Goal: Transaction & Acquisition: Book appointment/travel/reservation

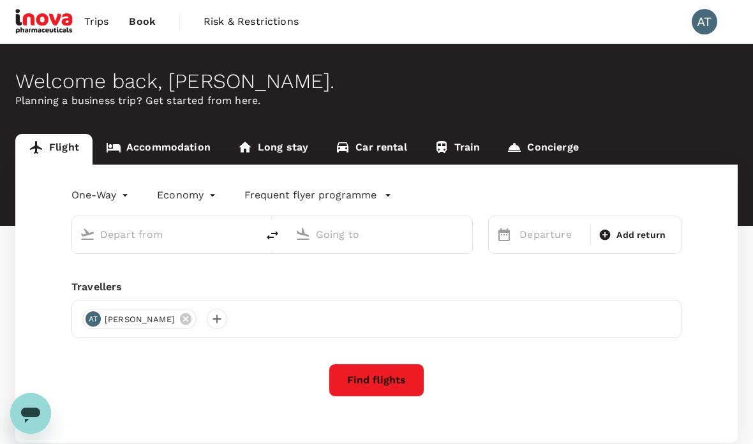
click at [179, 150] on link "Accommodation" at bounding box center [158, 149] width 131 height 31
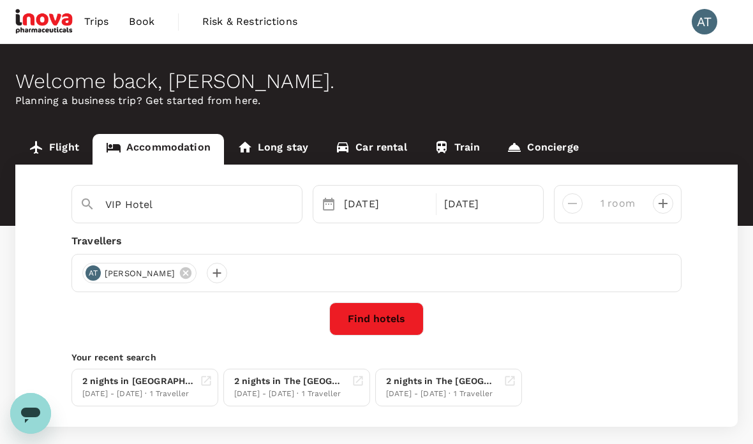
click at [145, 26] on span "Book" at bounding box center [142, 21] width 26 height 15
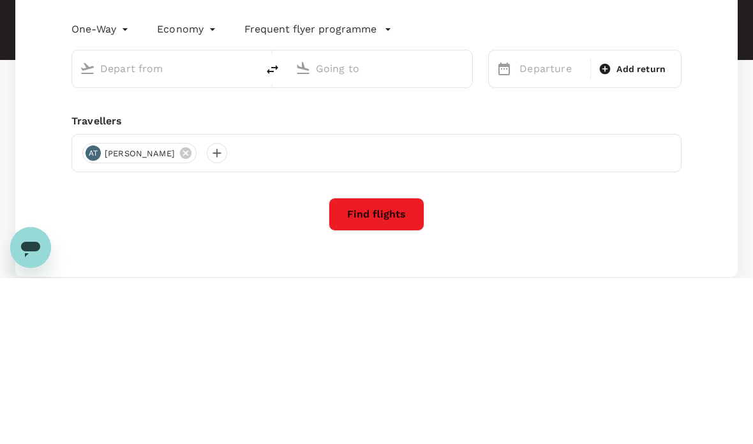
type input "Kuala Lumpur Intl ([GEOGRAPHIC_DATA])"
type input "Kuching, [GEOGRAPHIC_DATA] (any)"
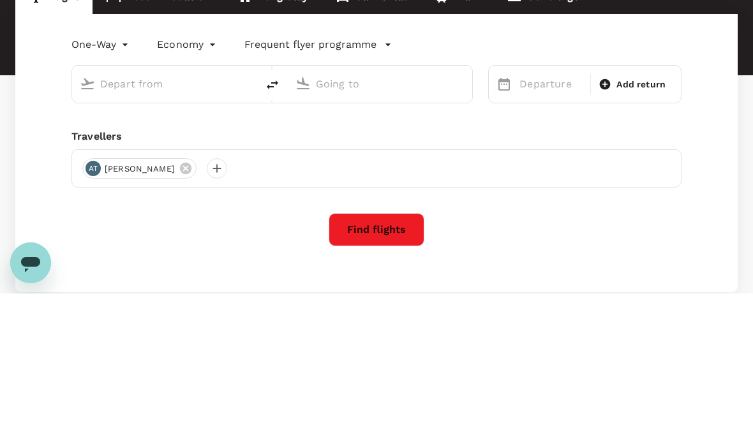
type input "Kuala Lumpur Intl ([GEOGRAPHIC_DATA])"
type input "Kuching, [GEOGRAPHIC_DATA] (any)"
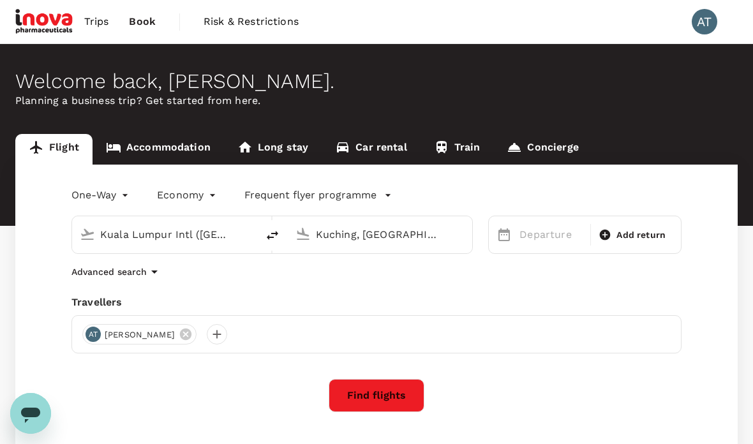
click at [100, 29] on link "Trips" at bounding box center [96, 21] width 45 height 43
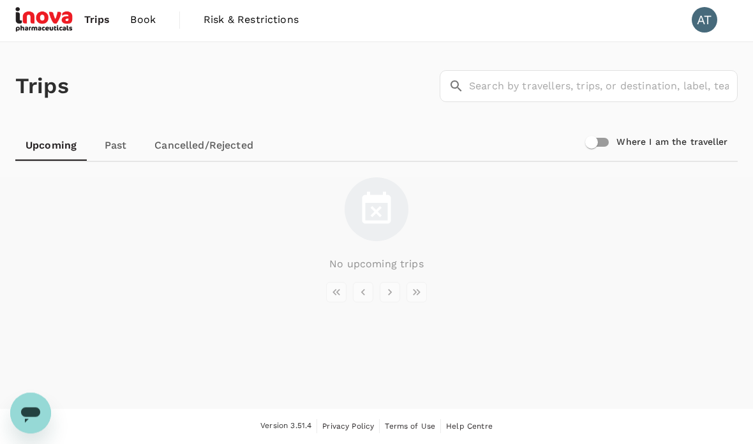
scroll to position [25, 0]
click at [224, 131] on link "Cancelled/Rejected" at bounding box center [203, 146] width 119 height 31
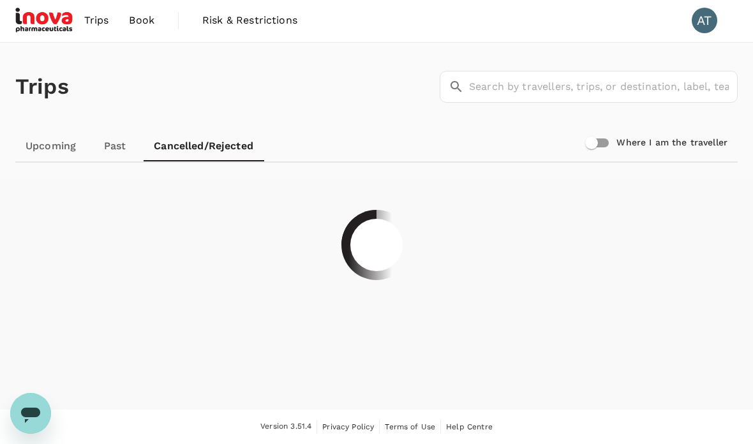
click at [121, 131] on link "Past" at bounding box center [114, 146] width 57 height 31
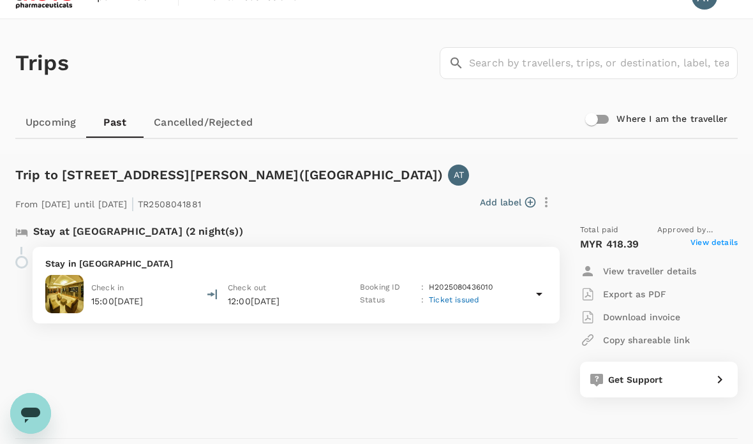
click at [230, 122] on link "Cancelled/Rejected" at bounding box center [203, 122] width 119 height 31
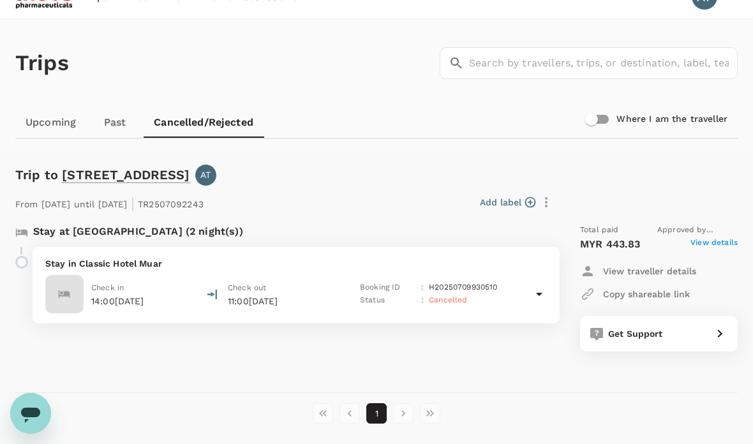
click at [56, 128] on link "Upcoming" at bounding box center [50, 122] width 71 height 31
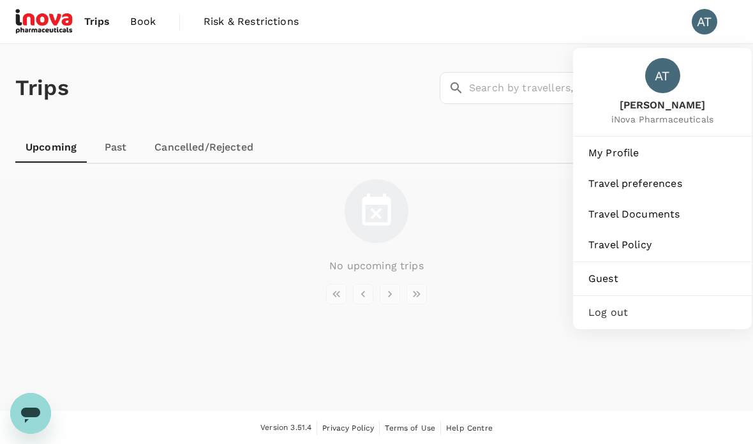
click at [683, 147] on span "My Profile" at bounding box center [662, 152] width 148 height 15
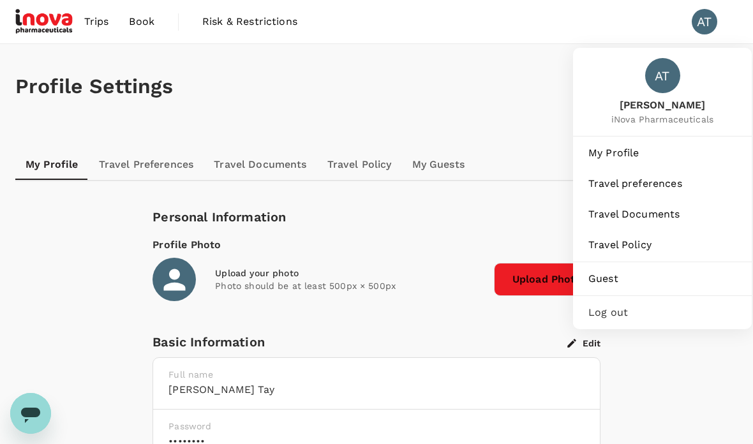
click at [99, 28] on span "Trips" at bounding box center [96, 21] width 25 height 15
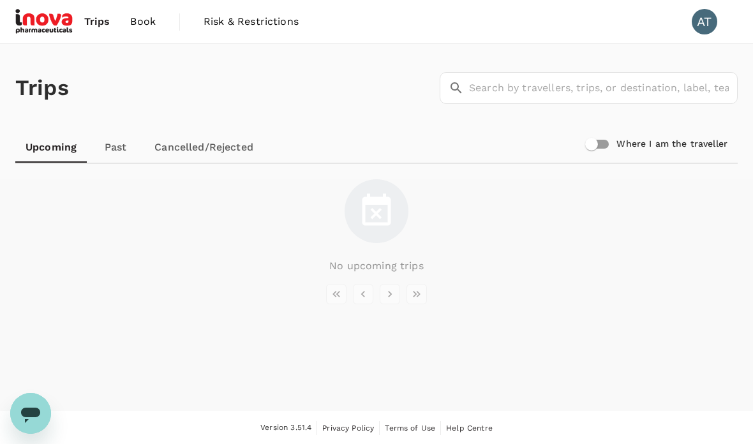
click at [143, 24] on span "Book" at bounding box center [143, 21] width 26 height 15
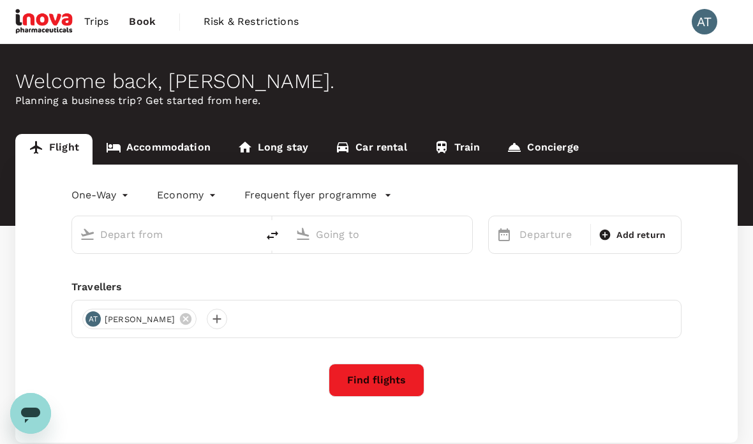
type input "Kuala Lumpur Intl (KUL)"
type input "Kuching, Malaysia (any)"
type input "Kuala Lumpur Intl (KUL)"
type input "Kuching, Malaysia (any)"
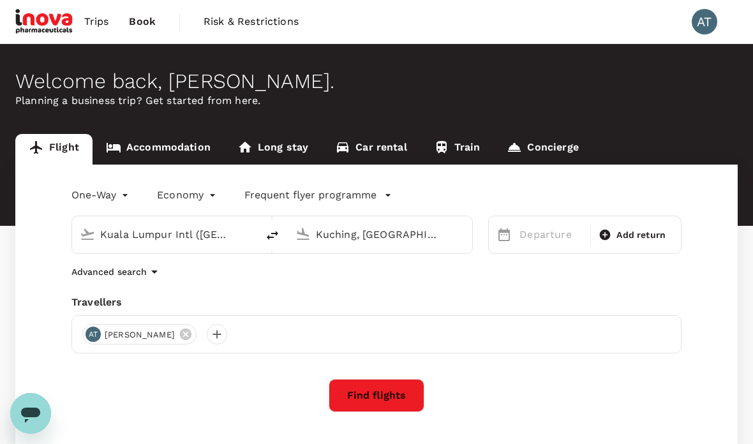
click at [148, 149] on link "Accommodation" at bounding box center [158, 149] width 131 height 31
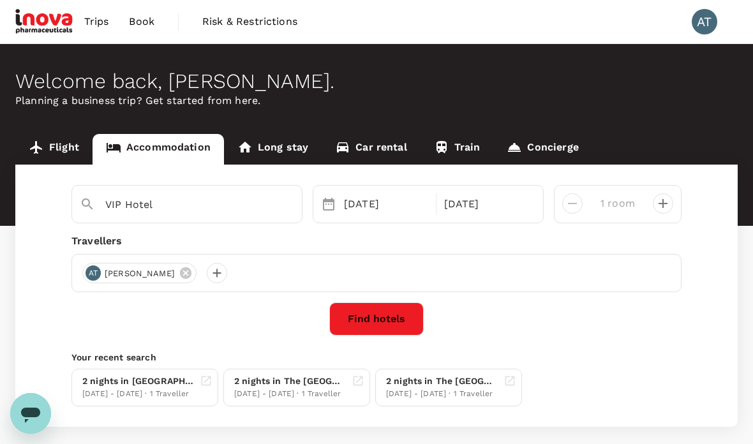
click at [188, 209] on input "VIP Hotel" at bounding box center [181, 205] width 153 height 20
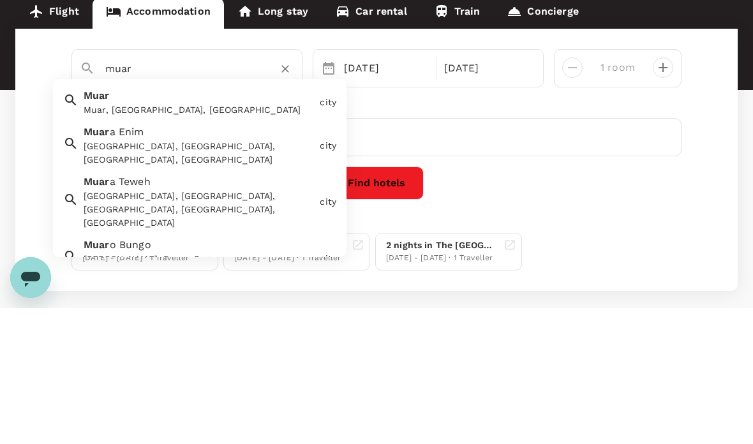
scroll to position [61, 0]
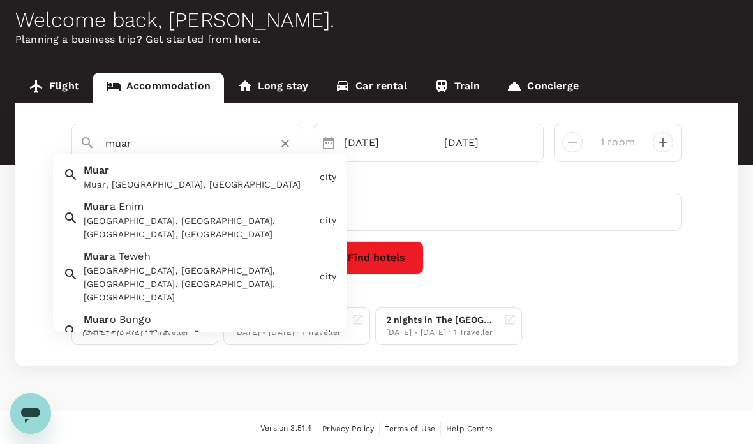
click at [109, 180] on div "Muar, Johor, Malaysia" at bounding box center [199, 184] width 231 height 13
type input "Muar"
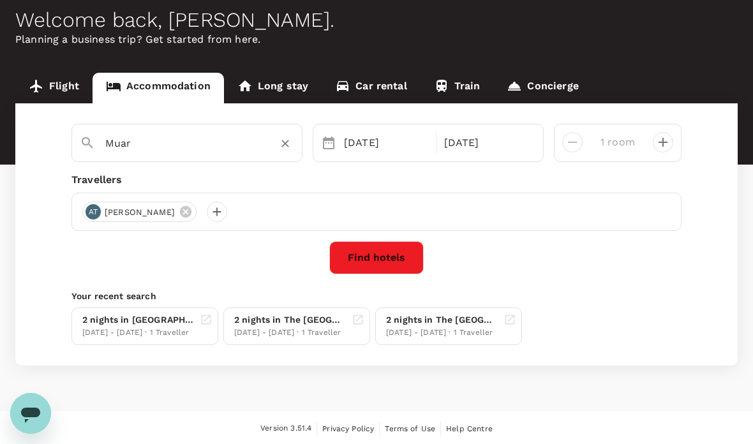
click at [387, 256] on button "Find hotels" at bounding box center [376, 257] width 94 height 33
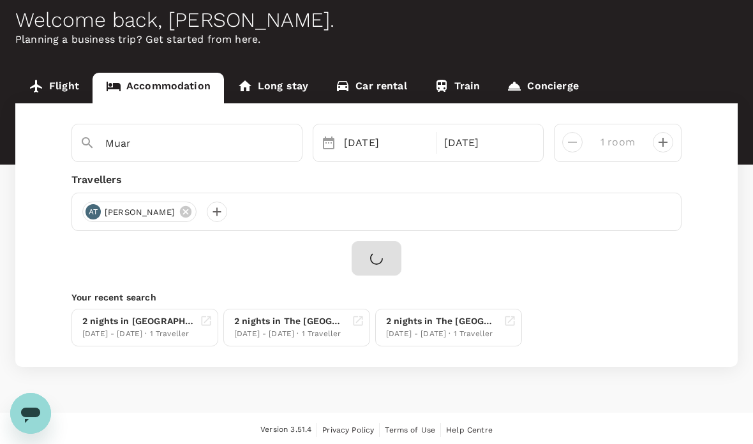
scroll to position [51, 0]
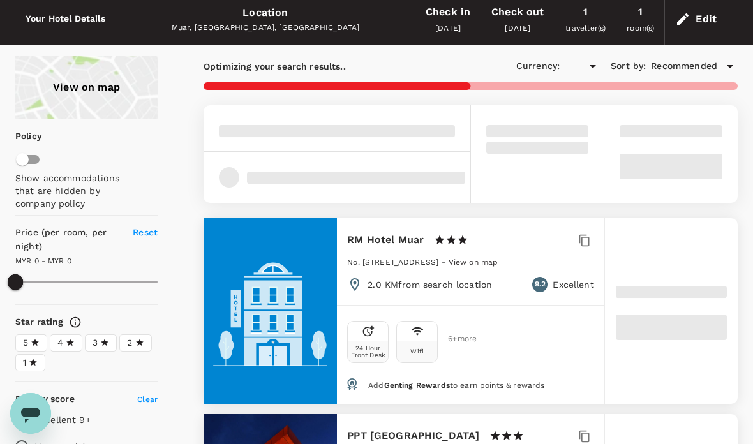
type input "244.21"
type input "MYR"
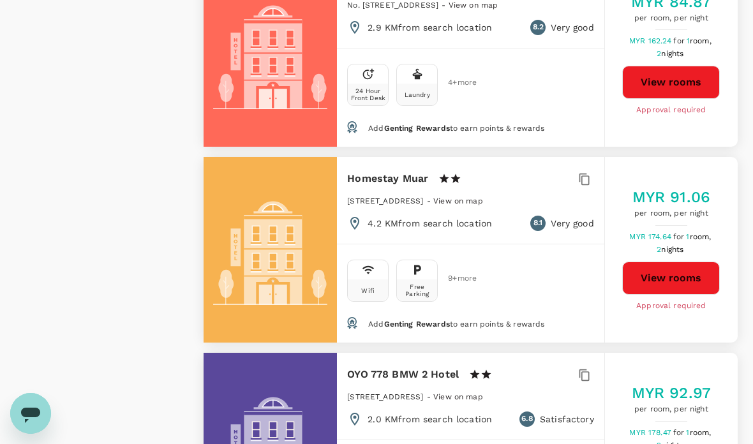
type input "244.21"
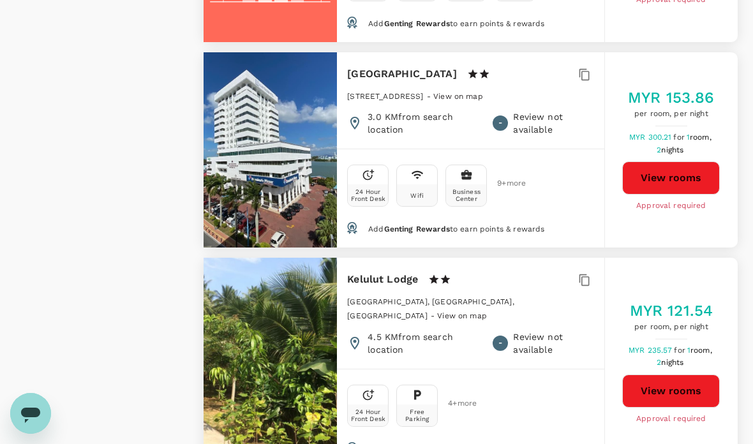
scroll to position [3094, 0]
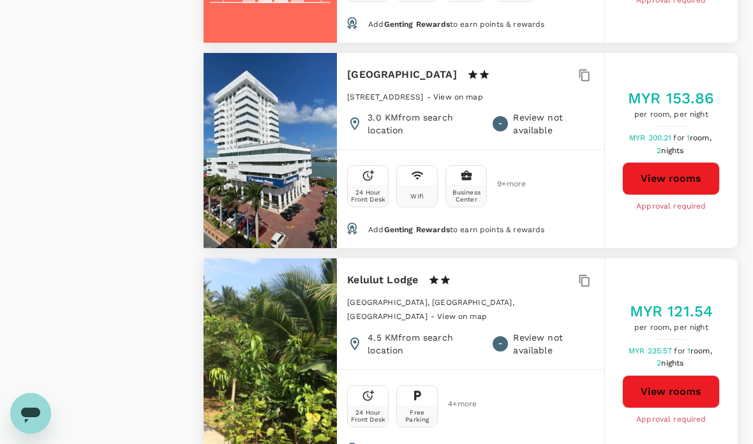
click at [685, 182] on button "View rooms" at bounding box center [671, 178] width 98 height 33
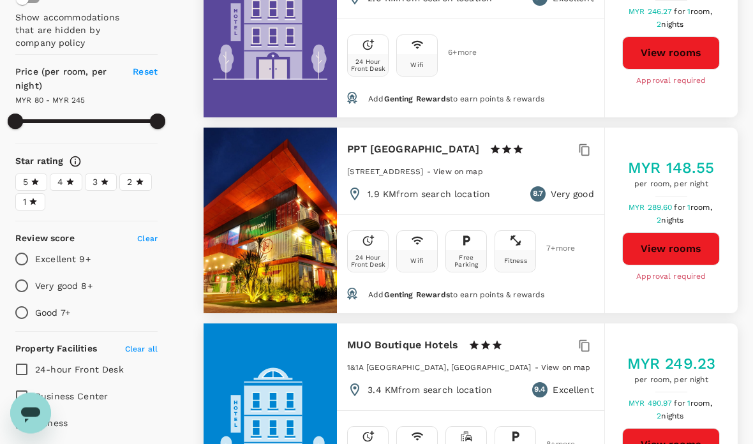
scroll to position [0, 0]
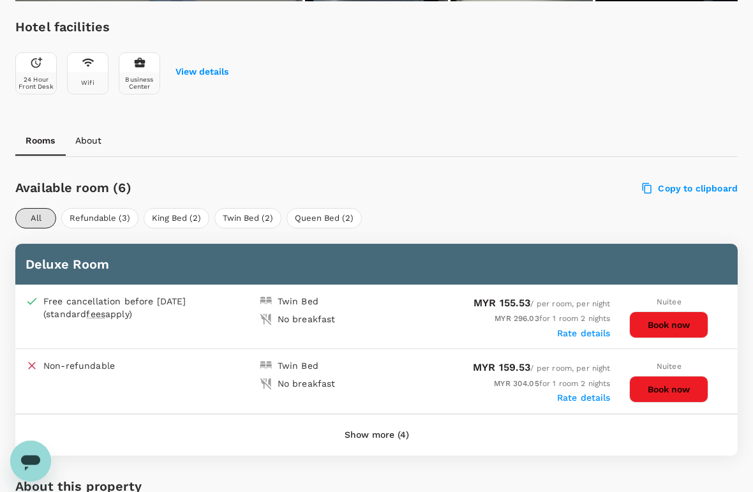
scroll to position [455, 0]
click at [189, 212] on button "King Bed (2)" at bounding box center [177, 218] width 66 height 20
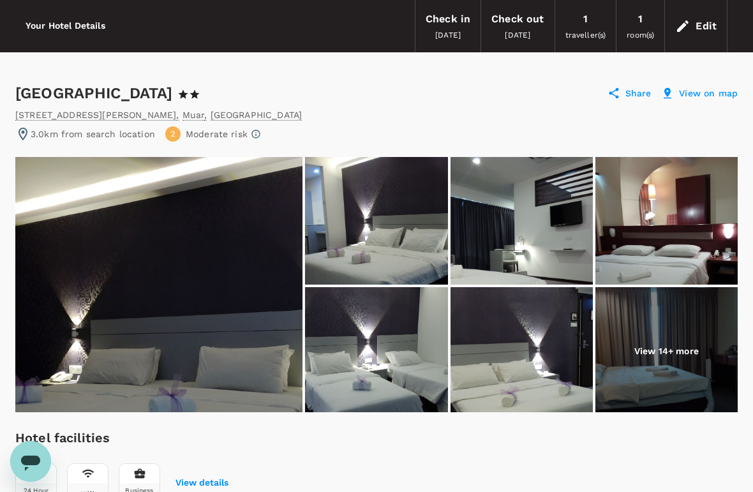
scroll to position [0, 0]
